Goal: Task Accomplishment & Management: Manage account settings

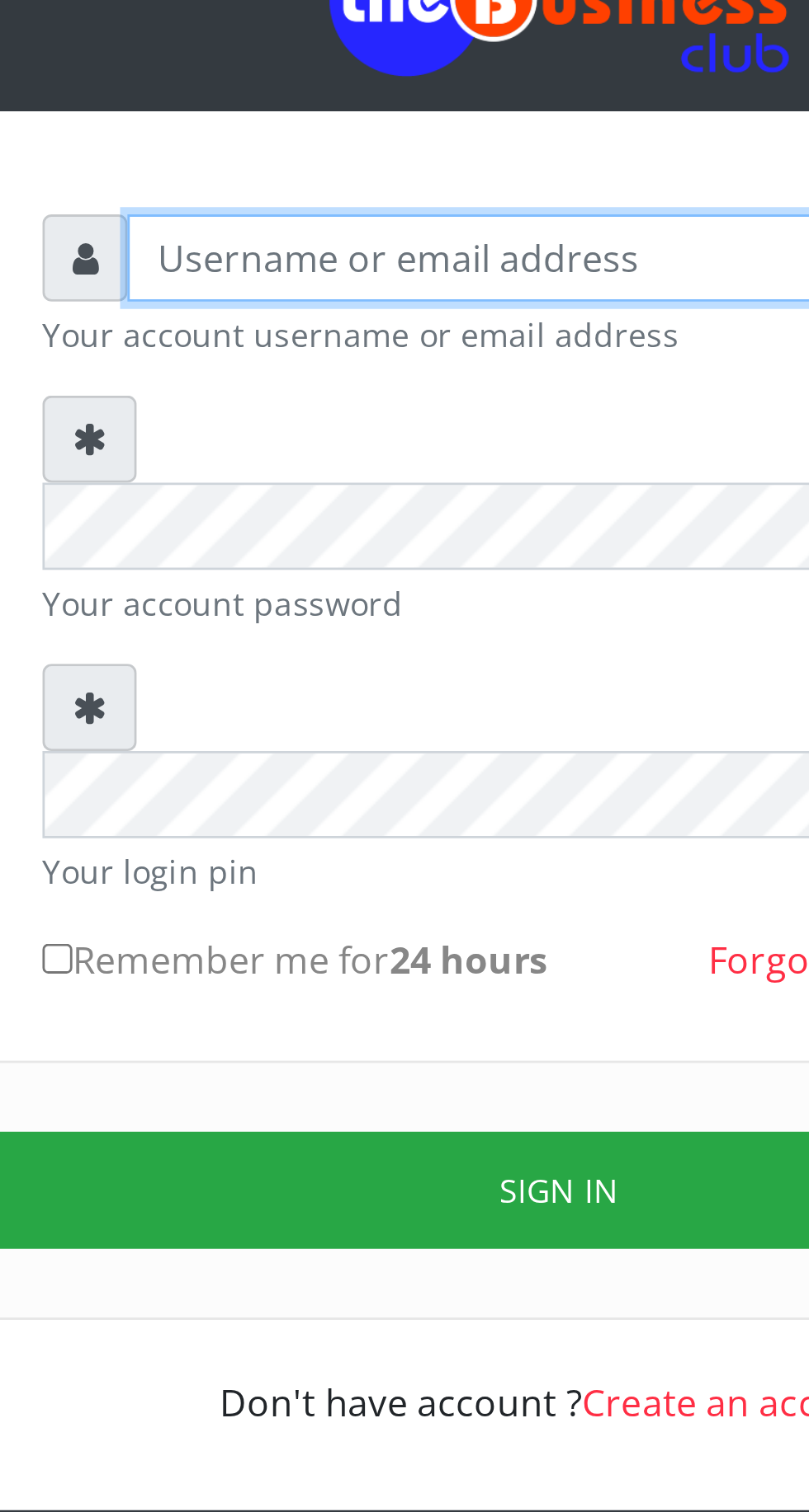
click at [269, 258] on input "text" at bounding box center [419, 242] width 341 height 32
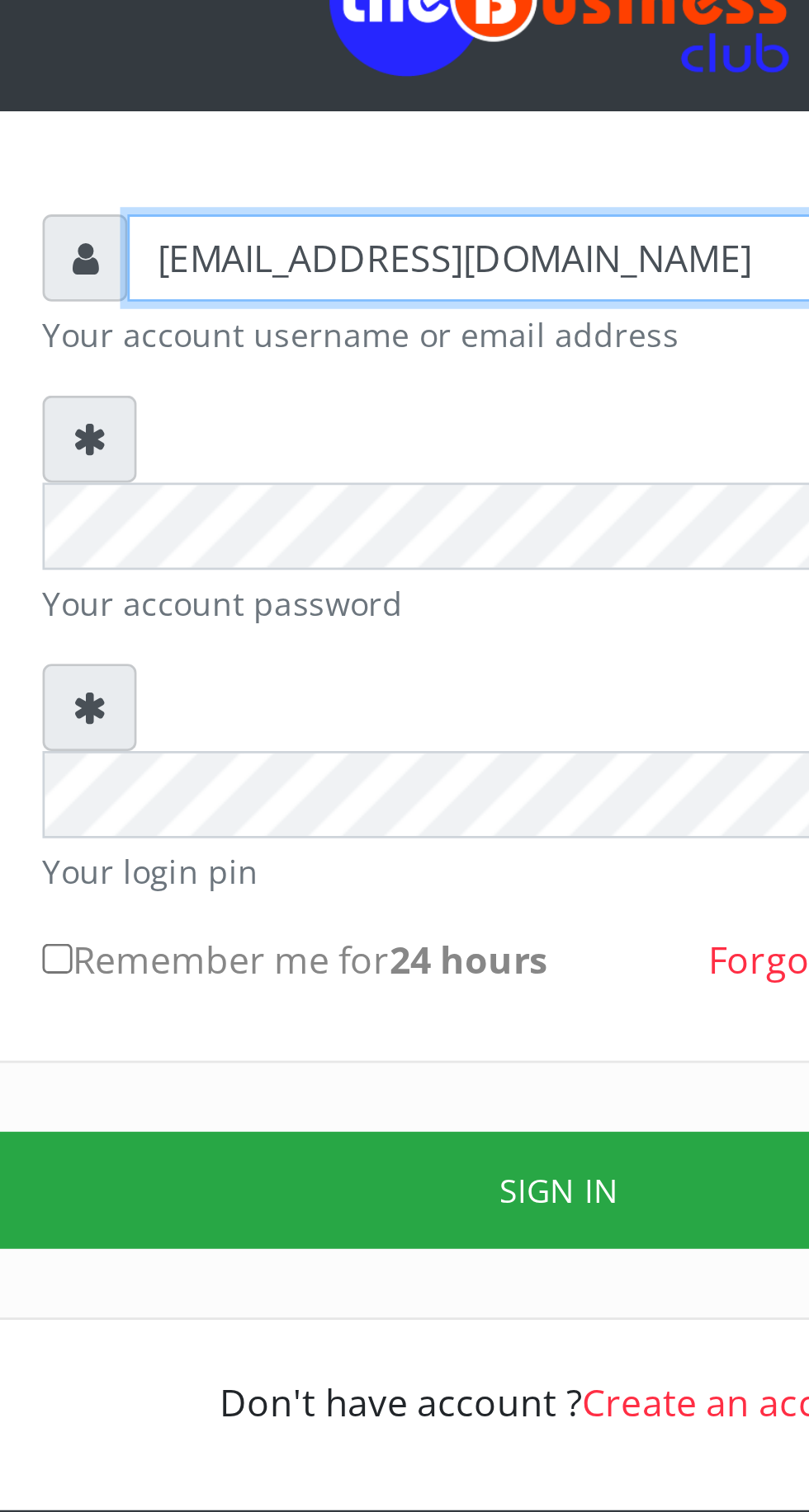
type input "[EMAIL_ADDRESS][DOMAIN_NAME]"
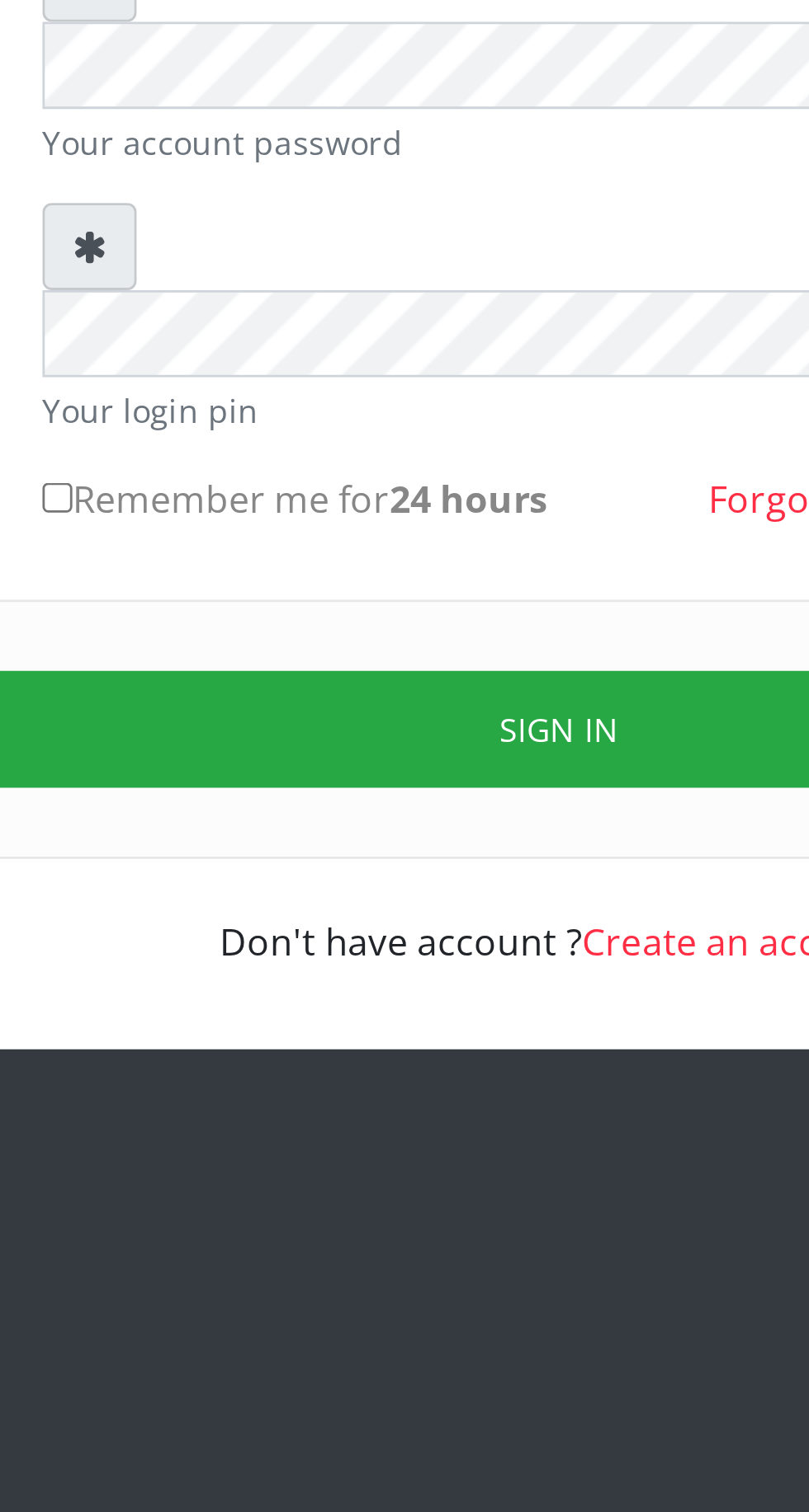
click at [410, 556] on button "Sign in" at bounding box center [404, 577] width 420 height 42
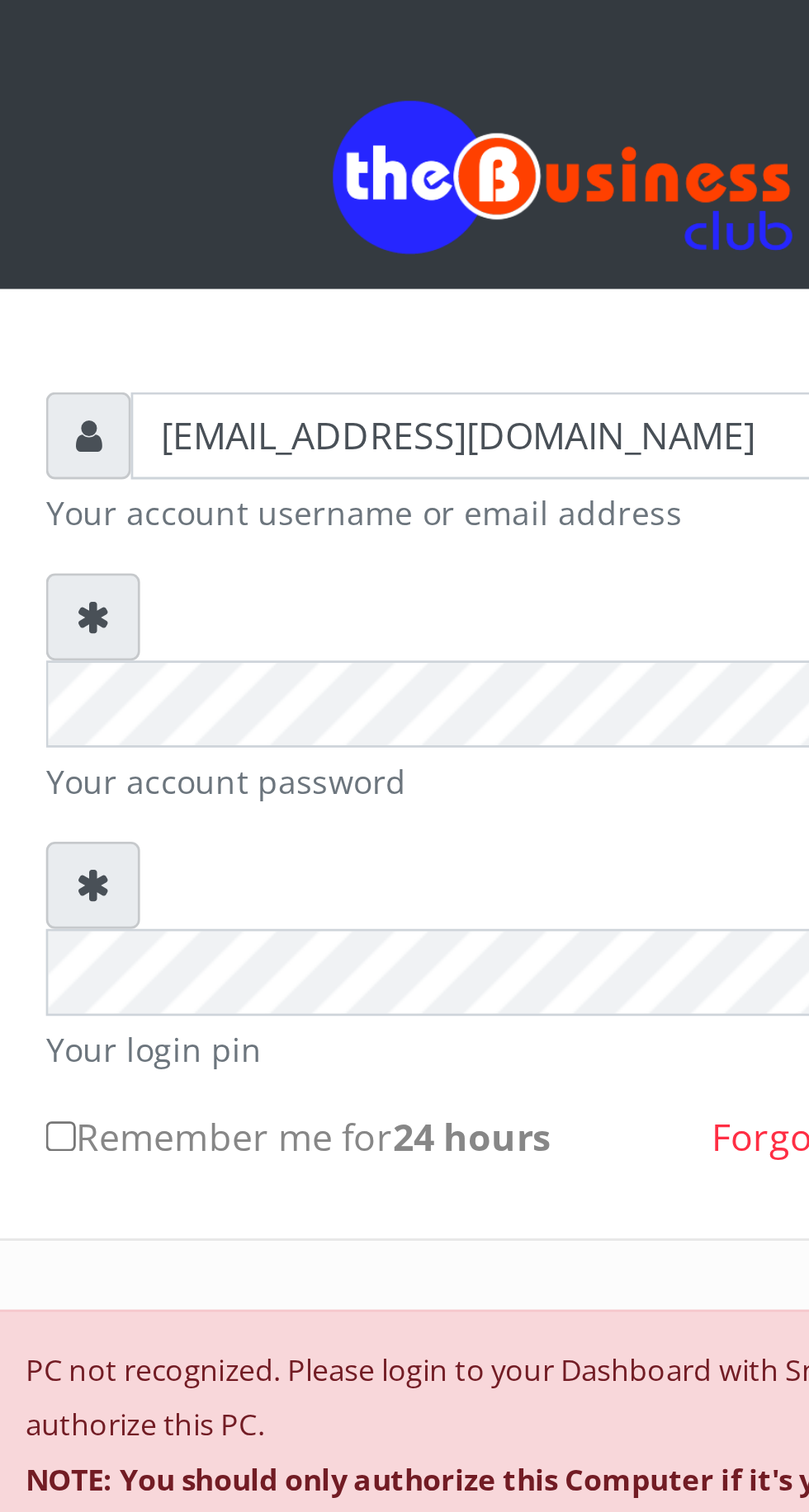
click at [253, 570] on small "PC not recognized. Please login to your Dashboard with Smartphone to authorize …" at bounding box center [387, 606] width 351 height 74
